Goal: Communication & Community: Answer question/provide support

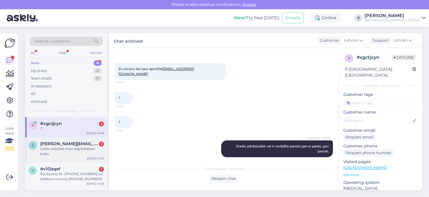
click at [65, 148] on div "Lūdzu atsūtiet man atgriezšanas kodu" at bounding box center [72, 151] width 64 height 10
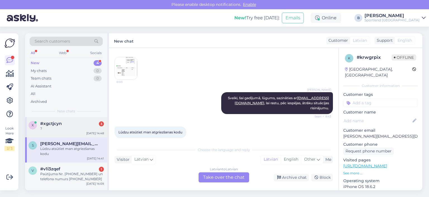
click at [74, 123] on div "#xgctjcyn 3" at bounding box center [72, 123] width 64 height 5
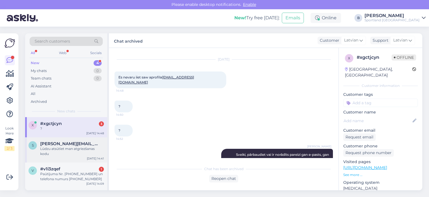
click at [77, 147] on div "Lūdzu atsūtiet man atgriezšanas kodu" at bounding box center [72, 151] width 64 height 10
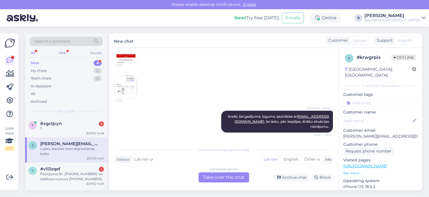
scroll to position [108, 0]
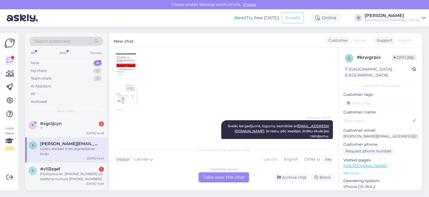
click at [130, 90] on img at bounding box center [126, 96] width 22 height 22
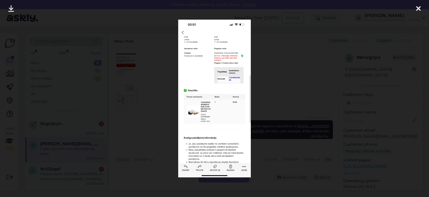
click at [265, 75] on div at bounding box center [214, 98] width 429 height 197
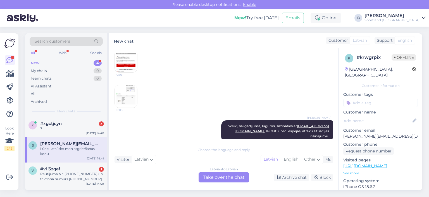
scroll to position [81, 0]
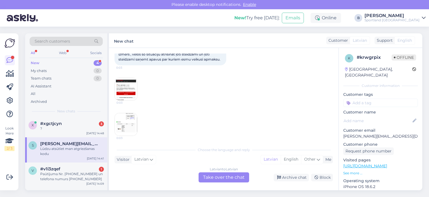
click at [127, 89] on img at bounding box center [126, 89] width 22 height 22
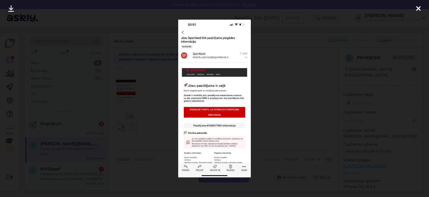
click at [271, 81] on div at bounding box center [214, 98] width 429 height 197
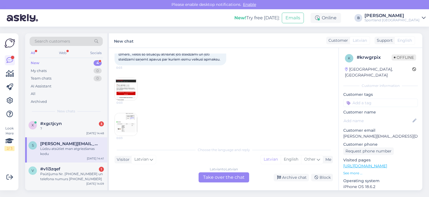
click at [229, 179] on div "Latvian to Latvian Take over the chat" at bounding box center [224, 177] width 51 height 10
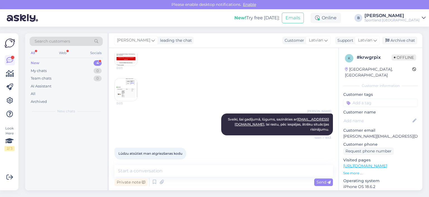
scroll to position [115, 0]
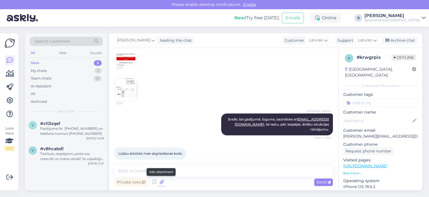
click at [162, 184] on icon at bounding box center [162, 182] width 8 height 8
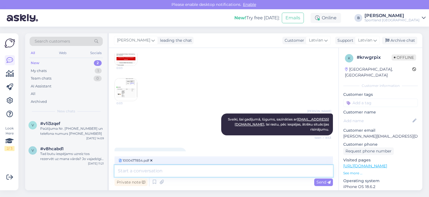
click at [215, 172] on textarea at bounding box center [224, 171] width 219 height 12
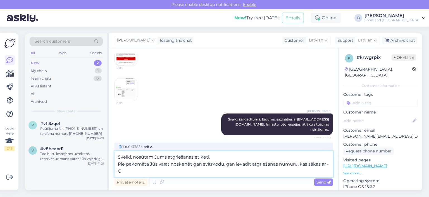
type textarea "Sveiki, nosūtam Jums atgriešanas etiķeti. Pie pakomāta Jūs varat noskenēt gan s…"
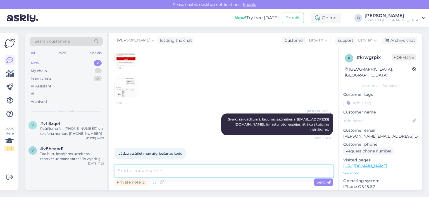
scroll to position [174, 0]
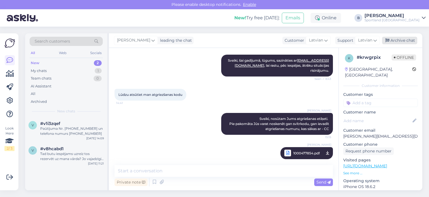
click at [406, 40] on div "Archive chat" at bounding box center [399, 41] width 35 height 8
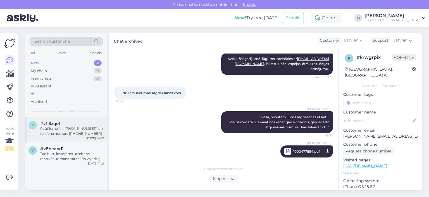
click at [77, 134] on div "Paūtījuma Nr. [PHONE_NUMBER] un telefona numurs [PHONE_NUMBER]" at bounding box center [72, 131] width 64 height 10
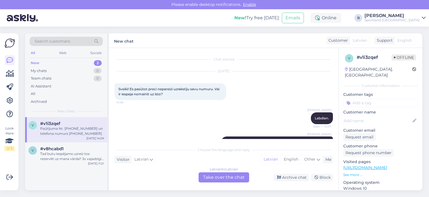
scroll to position [44, 0]
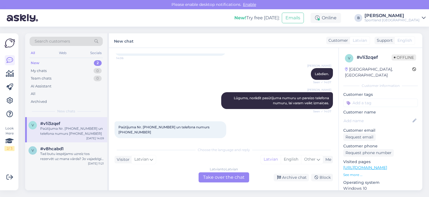
click at [149, 125] on span "Paūtījuma Nr. [PHONE_NUMBER] un telefona numurs [PHONE_NUMBER]" at bounding box center [165, 129] width 92 height 9
copy span "1000478857"
click at [206, 129] on div "Paūtījuma Nr. [PHONE_NUMBER] un telefona numurs 20339459 14:09" at bounding box center [171, 129] width 112 height 17
drag, startPoint x: 215, startPoint y: 126, endPoint x: 199, endPoint y: 128, distance: 16.4
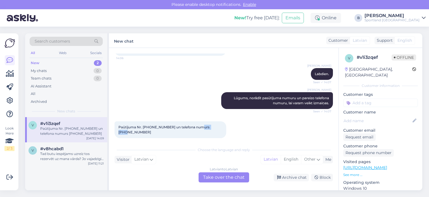
click at [199, 128] on div "Paūtījuma Nr. [PHONE_NUMBER] un telefona numurs 20339459 14:09" at bounding box center [171, 129] width 112 height 17
copy span "20339459"
click at [210, 176] on div "Latvian to Latvian Take over the chat" at bounding box center [224, 177] width 51 height 10
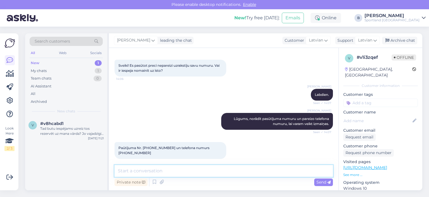
click at [209, 173] on textarea at bounding box center [224, 171] width 219 height 12
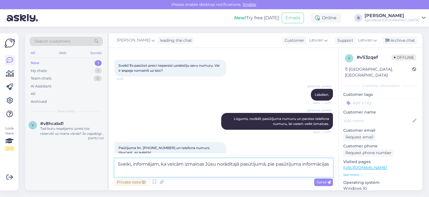
scroll to position [30, 0]
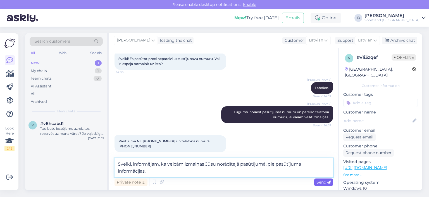
type textarea "Sveiki, informējam, ka veicām izmaiņas Jūsu norādītajā pasūtījumā, pie pasūtīju…"
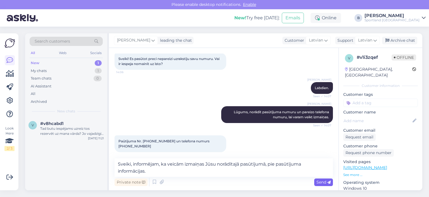
click at [321, 183] on span "Send" at bounding box center [324, 181] width 14 height 5
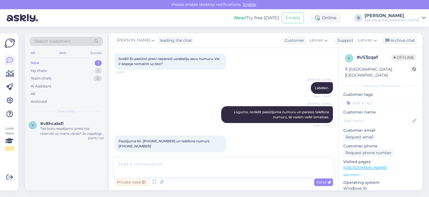
scroll to position [53, 0]
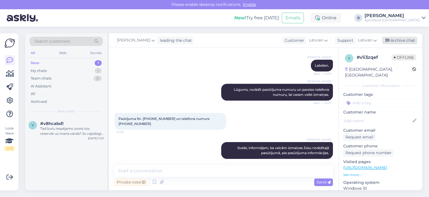
click at [399, 41] on div "Archive chat" at bounding box center [399, 41] width 35 height 8
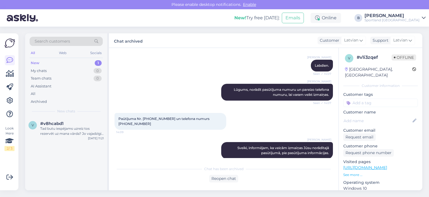
scroll to position [54, 0]
